Goal: Navigation & Orientation: Find specific page/section

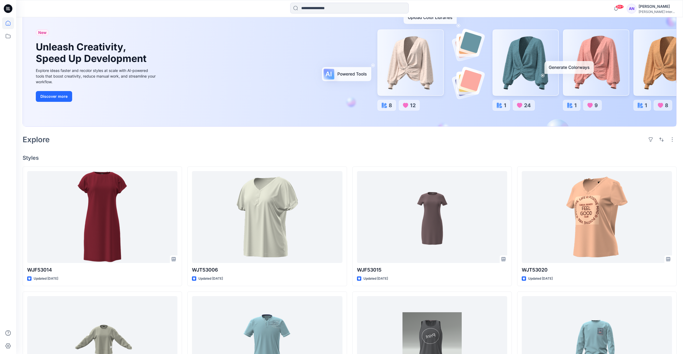
scroll to position [54, 0]
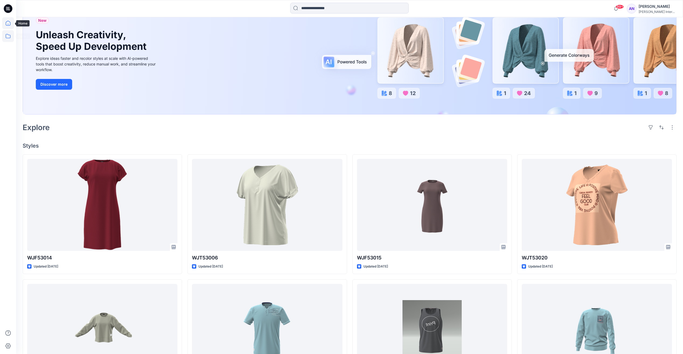
click at [8, 39] on icon at bounding box center [8, 36] width 12 height 12
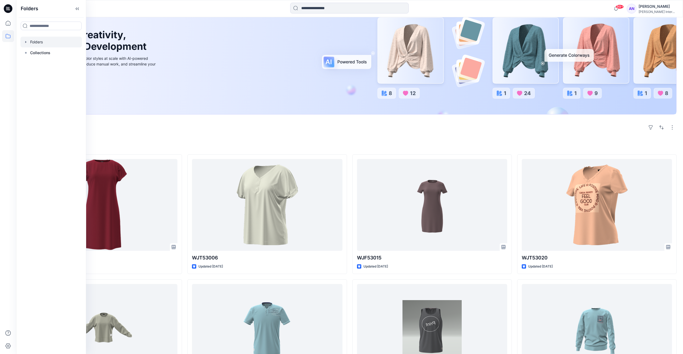
click at [49, 41] on div at bounding box center [50, 42] width 61 height 11
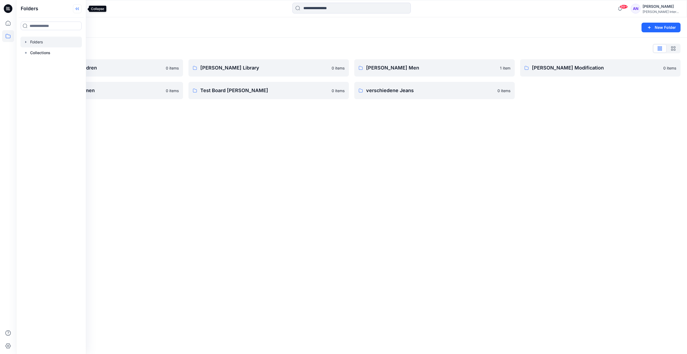
click at [82, 10] on icon at bounding box center [77, 8] width 9 height 9
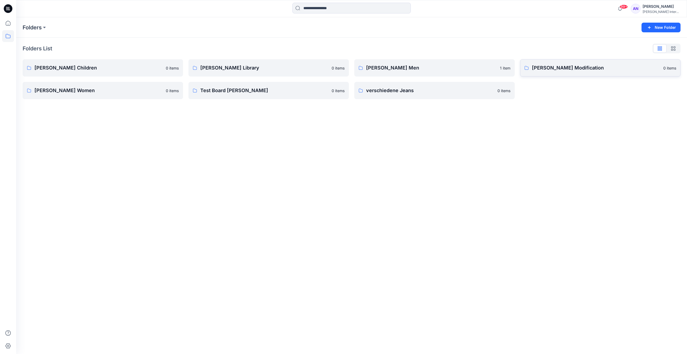
click at [535, 69] on p "[PERSON_NAME] Modification" at bounding box center [596, 68] width 128 height 8
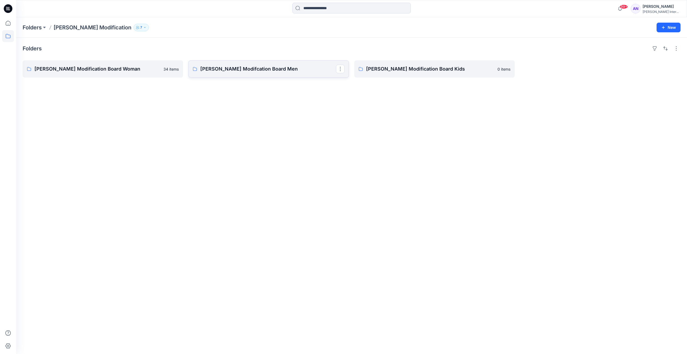
click at [263, 70] on p "[PERSON_NAME] Modifcation Board Men" at bounding box center [268, 69] width 136 height 8
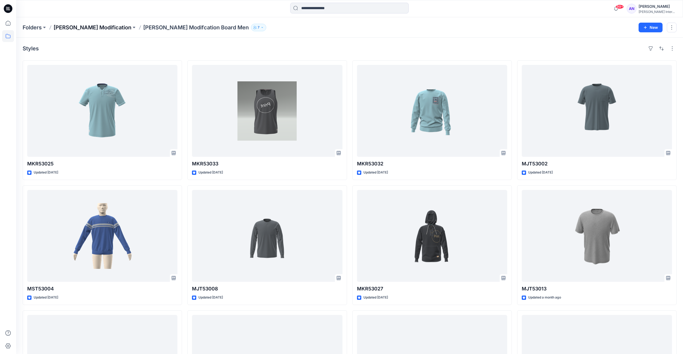
click at [81, 27] on p "[PERSON_NAME] Modification" at bounding box center [93, 28] width 78 height 8
